Goal: Task Accomplishment & Management: Manage account settings

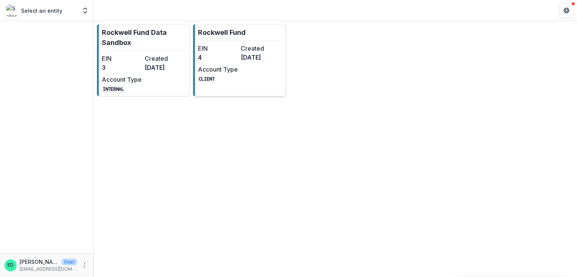
click at [218, 62] on div "EIN 4 Created [DATE] Account Type CLIENT" at bounding box center [239, 63] width 83 height 39
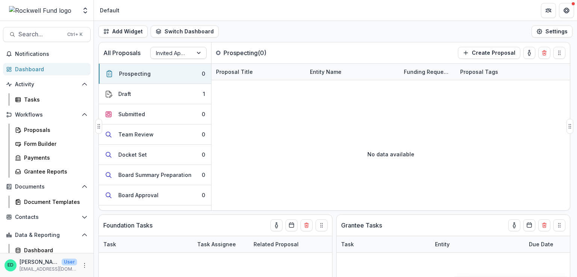
click at [173, 53] on div at bounding box center [172, 52] width 32 height 9
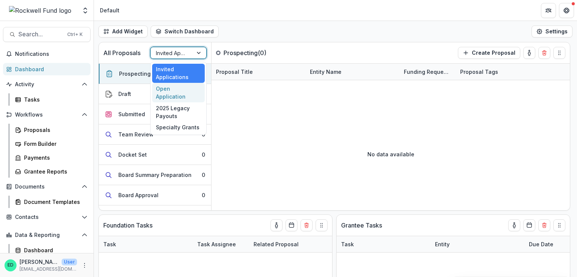
click at [170, 83] on div "Open Application" at bounding box center [178, 93] width 53 height 20
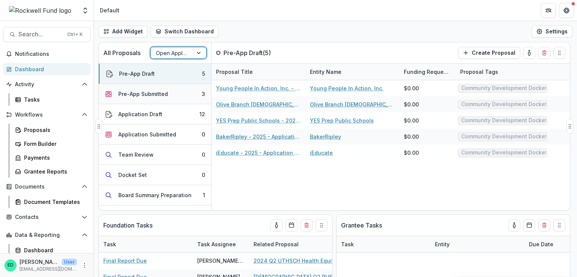
click at [181, 96] on button "Pre-App Submitted 3" at bounding box center [155, 94] width 112 height 20
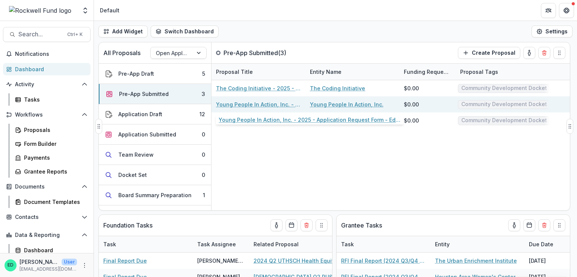
click at [246, 107] on link "Young People In Action, Inc. - 2025 - Application Request Form - Education" at bounding box center [258, 105] width 85 height 8
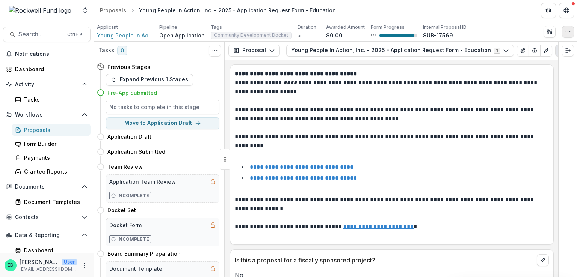
click at [568, 32] on icon "button" at bounding box center [568, 32] width 6 height 6
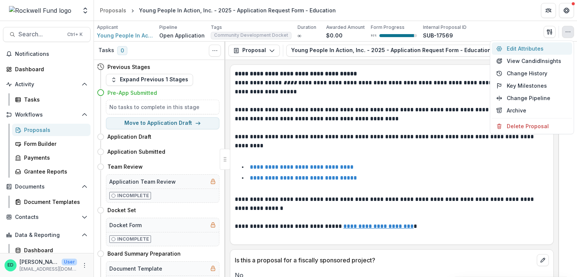
click at [532, 48] on button "Edit Attributes" at bounding box center [531, 48] width 80 height 12
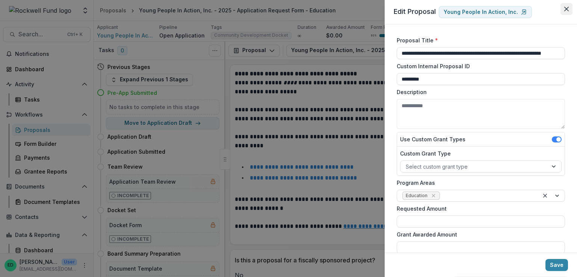
click at [568, 11] on icon "Close" at bounding box center [566, 9] width 5 height 5
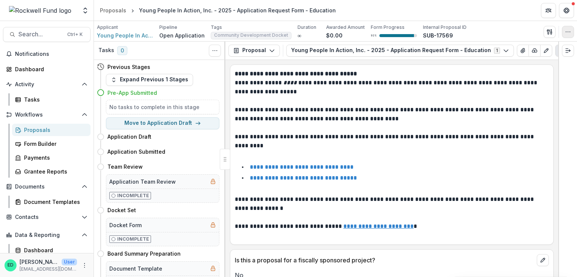
click at [566, 32] on icon "button" at bounding box center [568, 32] width 6 height 6
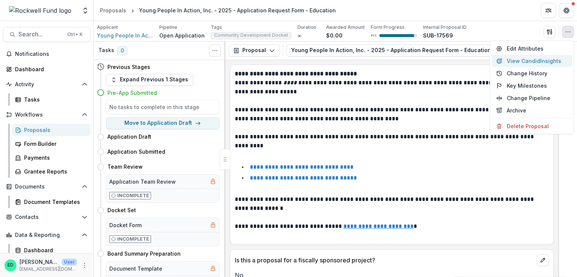
click at [524, 62] on button "View Candid Insights" at bounding box center [531, 61] width 80 height 12
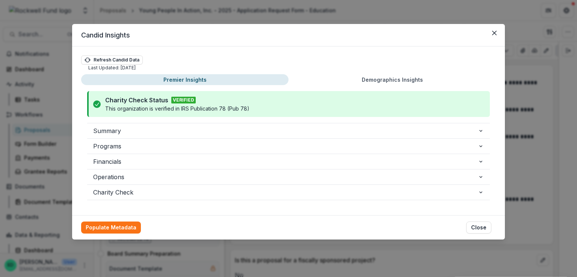
click at [125, 234] on footer "Populate Metadata Close" at bounding box center [288, 228] width 433 height 24
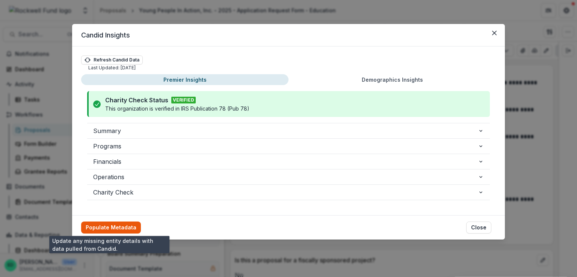
click at [128, 229] on button "Populate Metadata" at bounding box center [111, 228] width 60 height 12
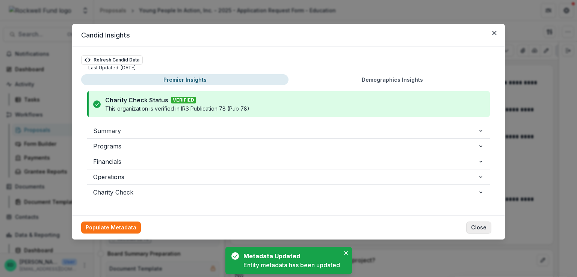
click at [481, 225] on button "Close" at bounding box center [478, 228] width 25 height 12
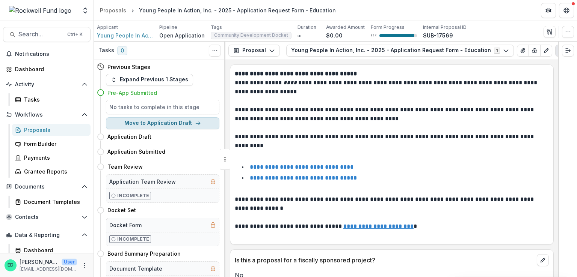
click at [180, 124] on button "Move to Application Draft" at bounding box center [162, 124] width 113 height 12
select select "**********"
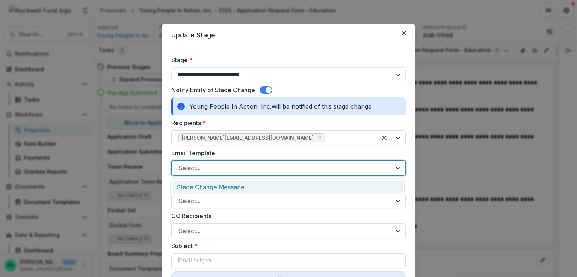
click at [209, 165] on div at bounding box center [281, 168] width 206 height 11
click at [200, 190] on div "Stage Change Message" at bounding box center [287, 188] width 231 height 14
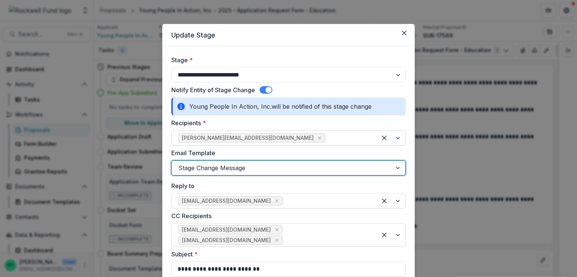
click at [327, 136] on div at bounding box center [348, 138] width 43 height 11
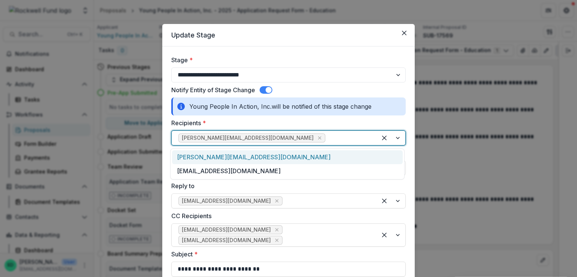
click at [213, 161] on div "[PERSON_NAME][EMAIL_ADDRESS][DOMAIN_NAME]" at bounding box center [287, 158] width 231 height 14
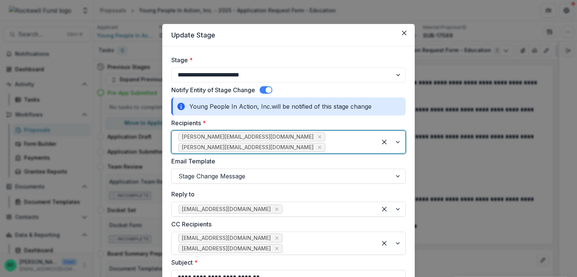
click at [339, 145] on div "[PERSON_NAME][EMAIL_ADDRESS][DOMAIN_NAME] [PERSON_NAME][EMAIL_ADDRESS][DOMAIN_N…" at bounding box center [288, 142] width 234 height 23
click at [339, 142] on div at bounding box center [348, 147] width 43 height 11
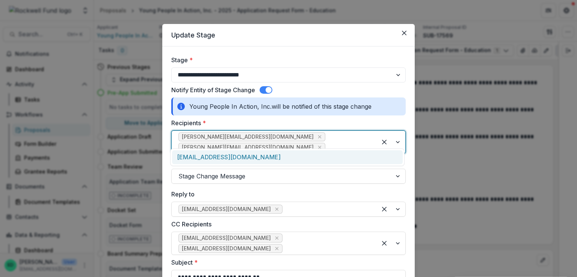
click at [311, 159] on div "[EMAIL_ADDRESS][DOMAIN_NAME]" at bounding box center [287, 158] width 231 height 14
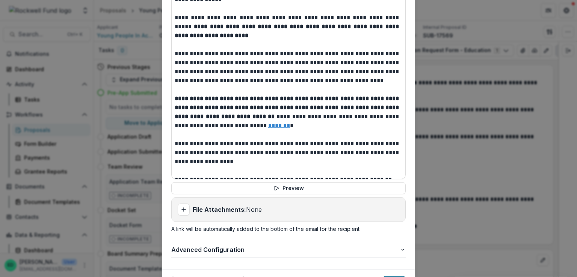
scroll to position [358, 0]
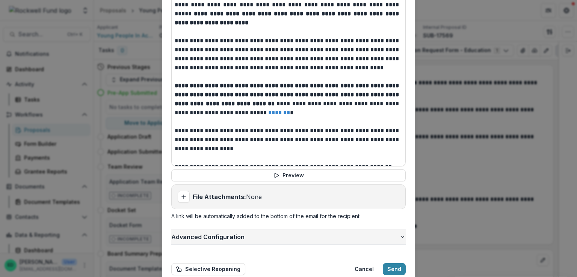
click at [224, 230] on button "Advanced Configuration" at bounding box center [288, 237] width 234 height 15
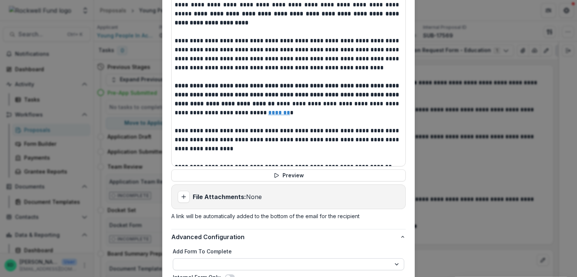
click at [226, 259] on select "**********" at bounding box center [288, 265] width 231 height 12
select select "**********"
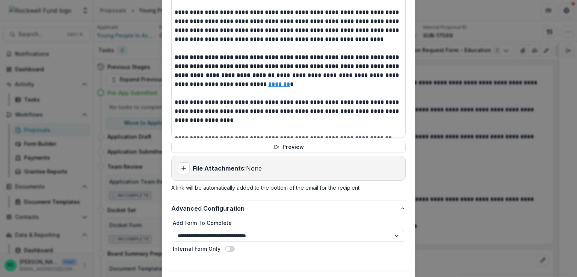
scroll to position [401, 0]
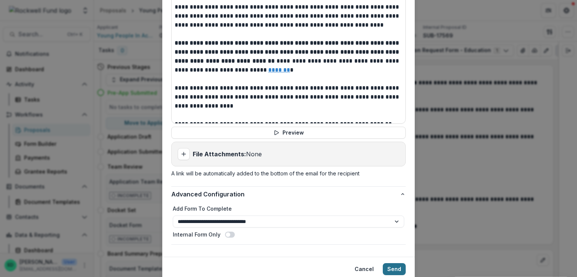
click at [386, 264] on button "Send" at bounding box center [394, 270] width 23 height 12
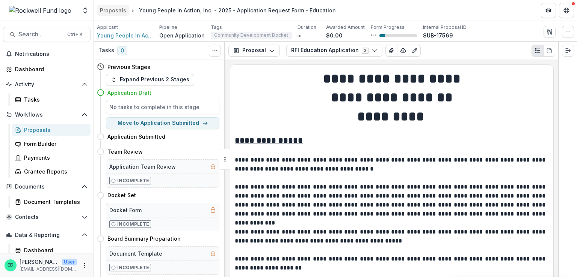
click at [114, 6] on link "Proposals" at bounding box center [113, 10] width 32 height 11
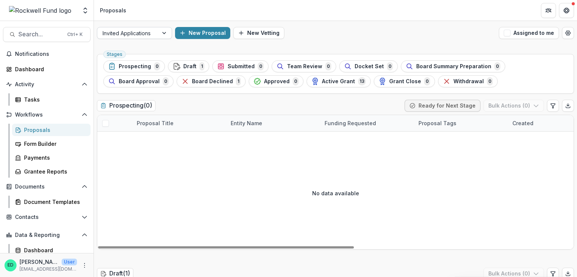
click at [120, 33] on div at bounding box center [127, 33] width 50 height 9
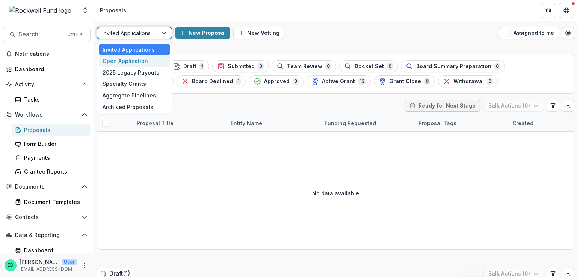
click at [123, 60] on div "Open Application" at bounding box center [134, 61] width 71 height 12
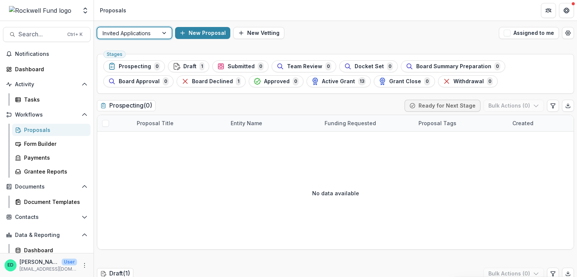
click at [229, 71] on button "Submitted 0" at bounding box center [240, 66] width 56 height 12
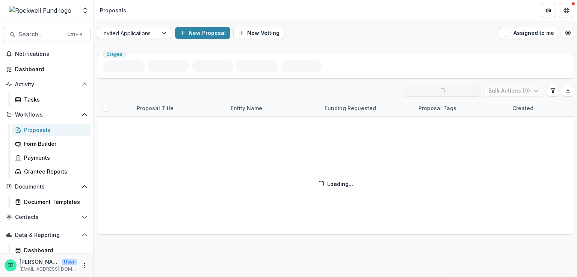
click at [158, 43] on div "Invited Applications New Proposal New Vetting Assigned to me" at bounding box center [335, 33] width 483 height 24
click at [157, 38] on div "Invited Applications" at bounding box center [127, 33] width 61 height 11
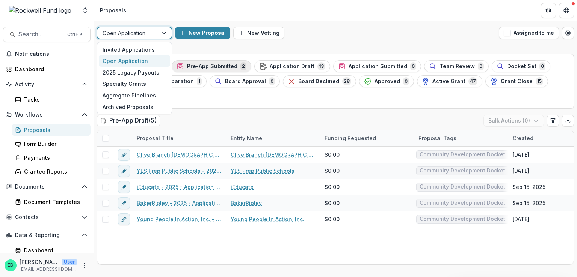
click at [155, 32] on div "Open Application" at bounding box center [127, 33] width 61 height 11
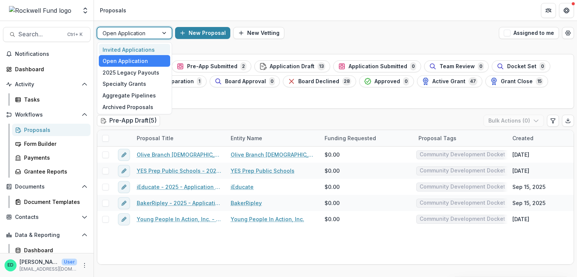
click at [147, 47] on div "Invited Applications" at bounding box center [134, 50] width 71 height 12
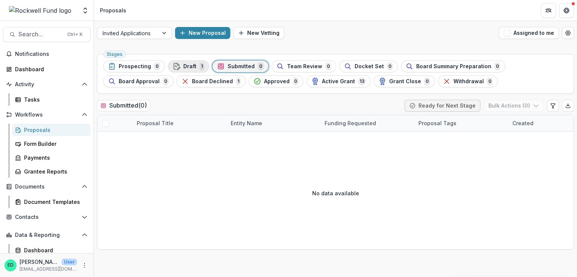
click at [193, 68] on span "Draft" at bounding box center [189, 66] width 13 height 6
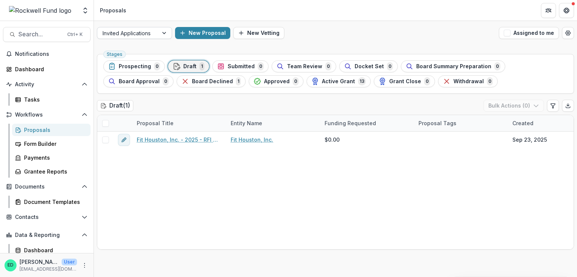
click at [160, 39] on div "Invited Applications" at bounding box center [134, 33] width 75 height 12
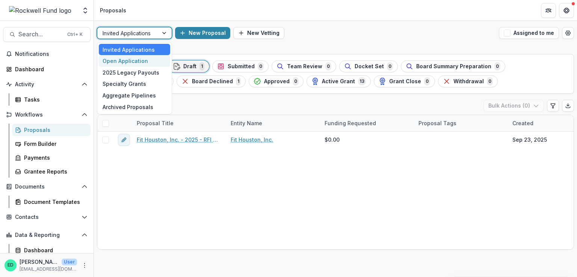
click at [135, 63] on div "Open Application" at bounding box center [134, 61] width 71 height 12
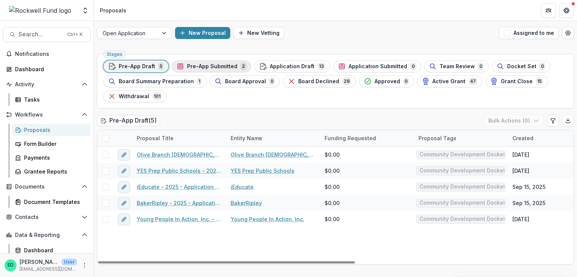
click at [191, 62] on button "Pre-App Submitted 2" at bounding box center [212, 66] width 80 height 12
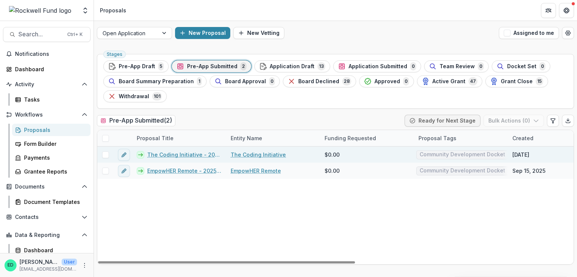
click at [166, 154] on link "The Coding Initiative - 2025 - Application Request Form - Education" at bounding box center [184, 155] width 74 height 8
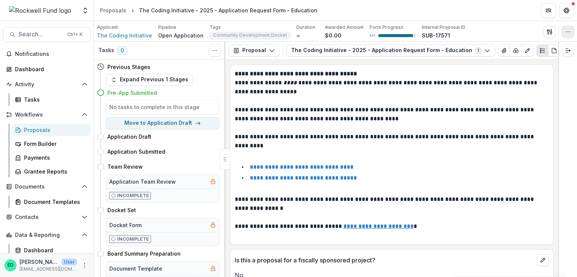
click at [565, 29] on icon "button" at bounding box center [568, 32] width 6 height 6
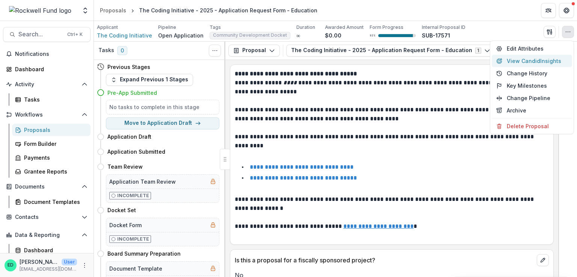
click at [518, 59] on button "View Candid Insights" at bounding box center [531, 61] width 80 height 12
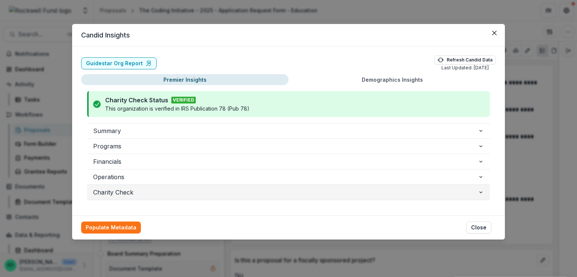
click at [121, 190] on span "Charity Check" at bounding box center [285, 192] width 384 height 9
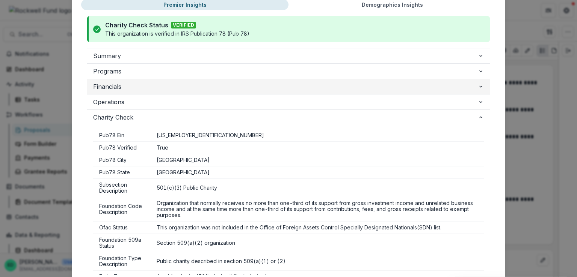
scroll to position [33, 0]
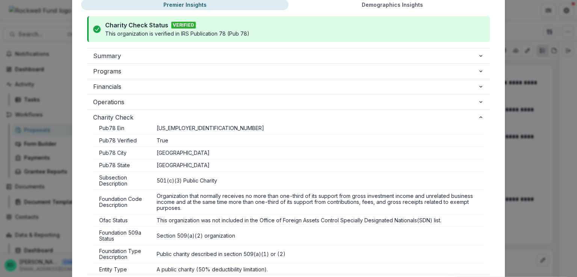
click at [515, 30] on div "Candid Insights Guidestar Org Report Refresh Candid Data Last Updated: [DATE] P…" at bounding box center [288, 138] width 577 height 277
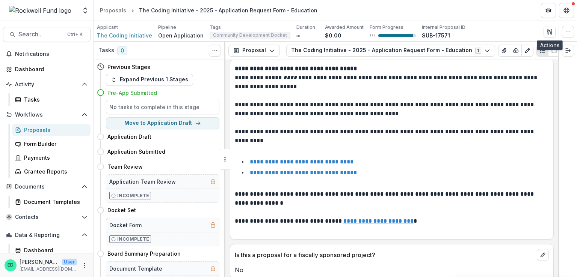
scroll to position [0, 0]
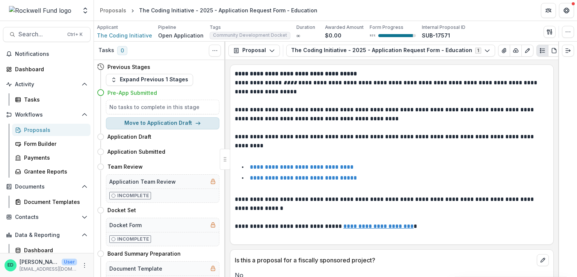
click at [161, 126] on button "Move to Application Draft" at bounding box center [162, 124] width 113 height 12
select select "**********"
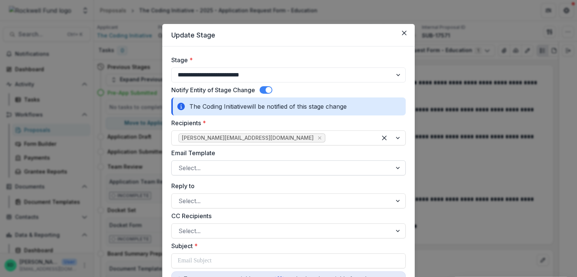
click at [217, 171] on div at bounding box center [281, 168] width 206 height 11
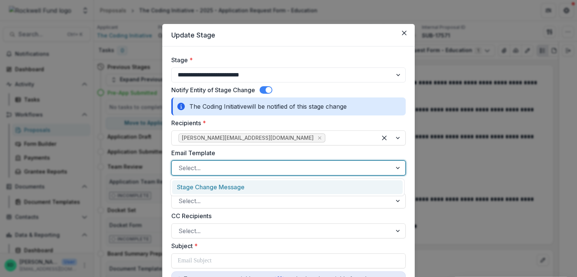
click at [217, 188] on div "Stage Change Message" at bounding box center [287, 188] width 231 height 14
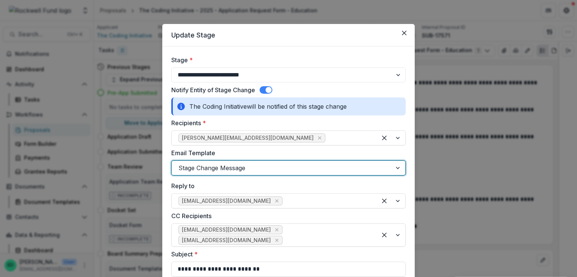
scroll to position [75, 0]
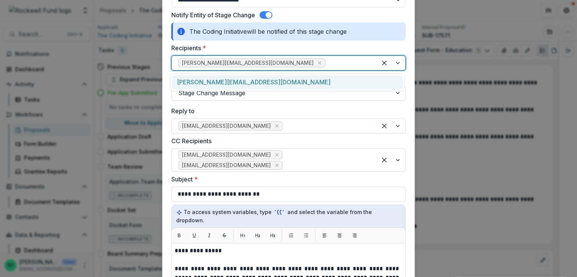
click at [327, 63] on div at bounding box center [348, 63] width 43 height 11
click at [267, 82] on div "[PERSON_NAME][EMAIL_ADDRESS][DOMAIN_NAME]" at bounding box center [287, 82] width 231 height 14
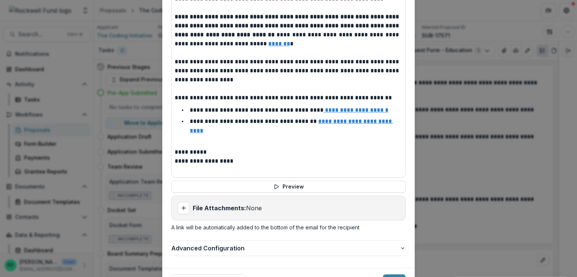
scroll to position [350, 0]
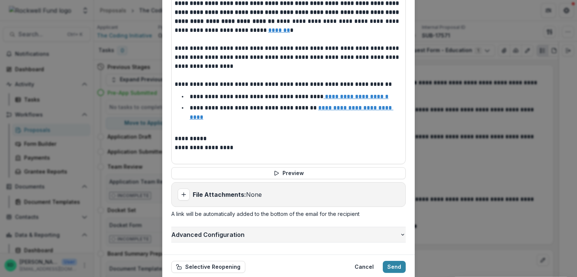
click at [253, 228] on button "Advanced Configuration" at bounding box center [288, 235] width 234 height 15
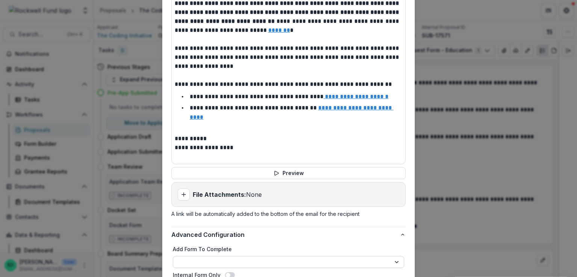
click at [231, 256] on select "**********" at bounding box center [288, 262] width 231 height 12
select select "**********"
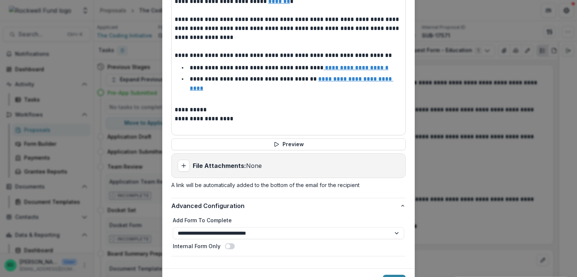
scroll to position [393, 0]
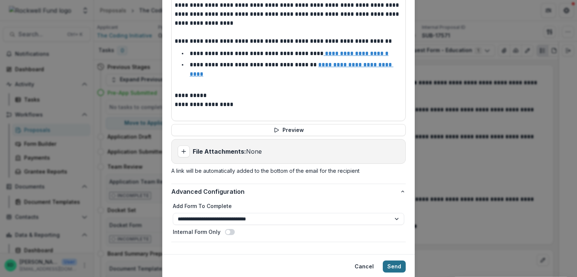
click at [389, 261] on button "Send" at bounding box center [394, 267] width 23 height 12
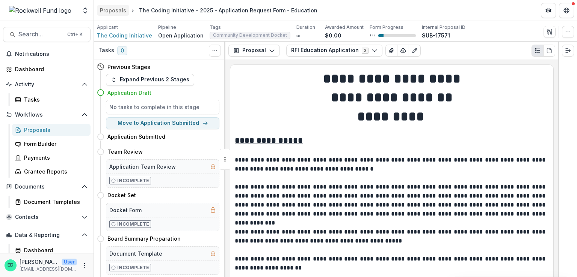
click at [112, 8] on div "Proposals" at bounding box center [113, 10] width 26 height 8
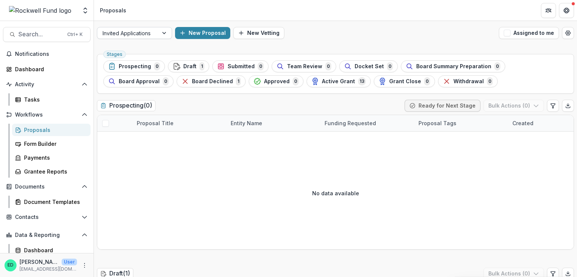
click at [152, 29] on div at bounding box center [127, 33] width 50 height 9
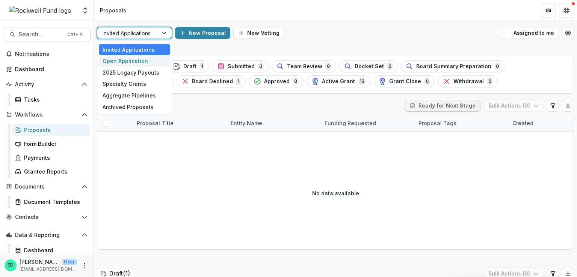
click at [137, 60] on div "Open Application" at bounding box center [134, 61] width 71 height 12
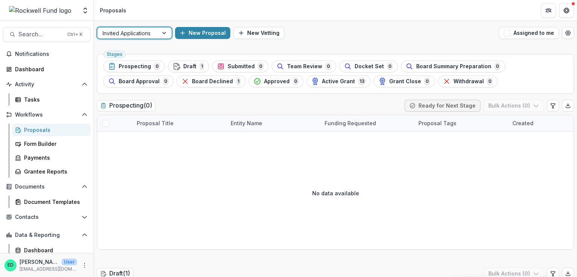
click at [154, 35] on div "Invited Applications" at bounding box center [127, 33] width 61 height 11
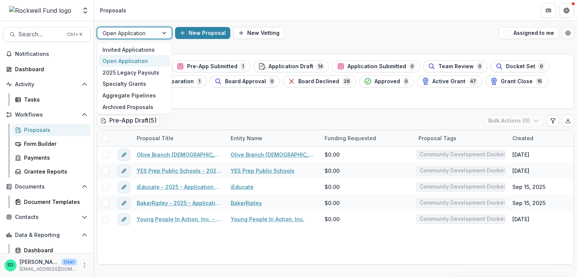
click at [135, 59] on div "Open Application" at bounding box center [134, 61] width 71 height 12
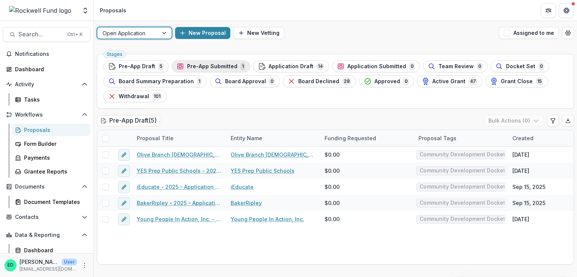
click at [208, 63] on span "Pre-App Submitted" at bounding box center [212, 66] width 50 height 6
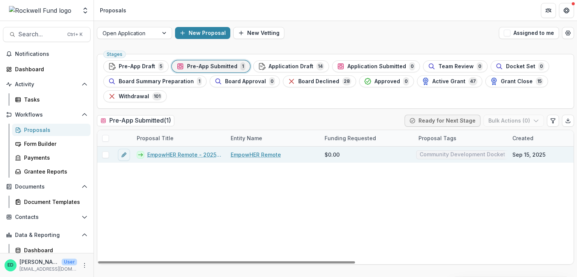
click at [170, 148] on div "EmpowHER Remote - 2025 - Application Request Form - Education" at bounding box center [179, 155] width 94 height 16
click at [165, 153] on link "EmpowHER Remote - 2025 - Application Request Form - Education" at bounding box center [184, 155] width 74 height 8
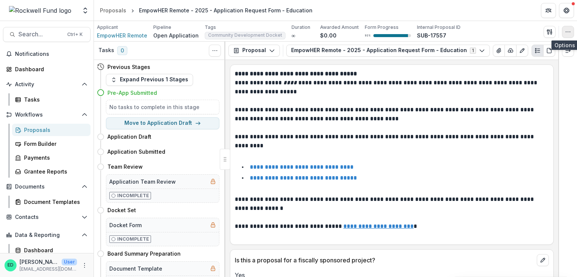
click at [564, 27] on button "button" at bounding box center [568, 32] width 12 height 12
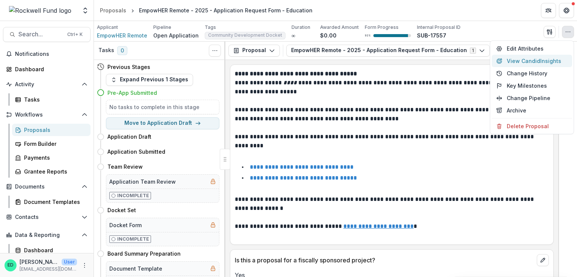
click at [517, 58] on button "View Candid Insights" at bounding box center [531, 61] width 80 height 12
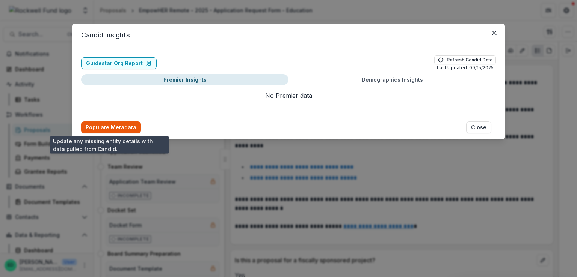
click at [106, 132] on button "Populate Metadata" at bounding box center [111, 128] width 60 height 12
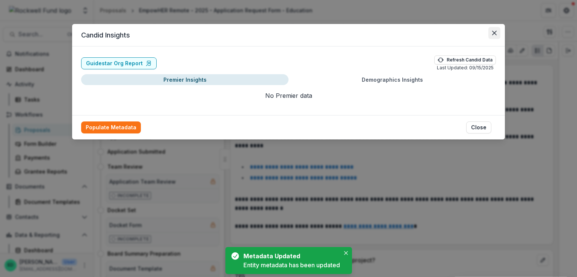
click at [493, 32] on icon "Close" at bounding box center [494, 33] width 5 height 5
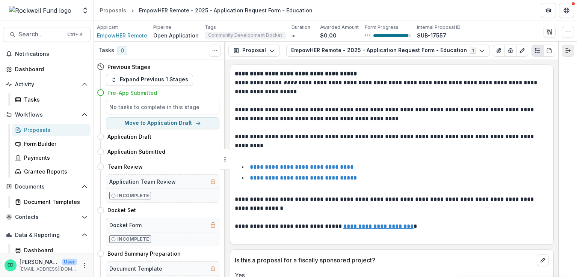
click at [566, 51] on icon "Expand right" at bounding box center [568, 51] width 6 height 6
